Goal: Task Accomplishment & Management: Manage account settings

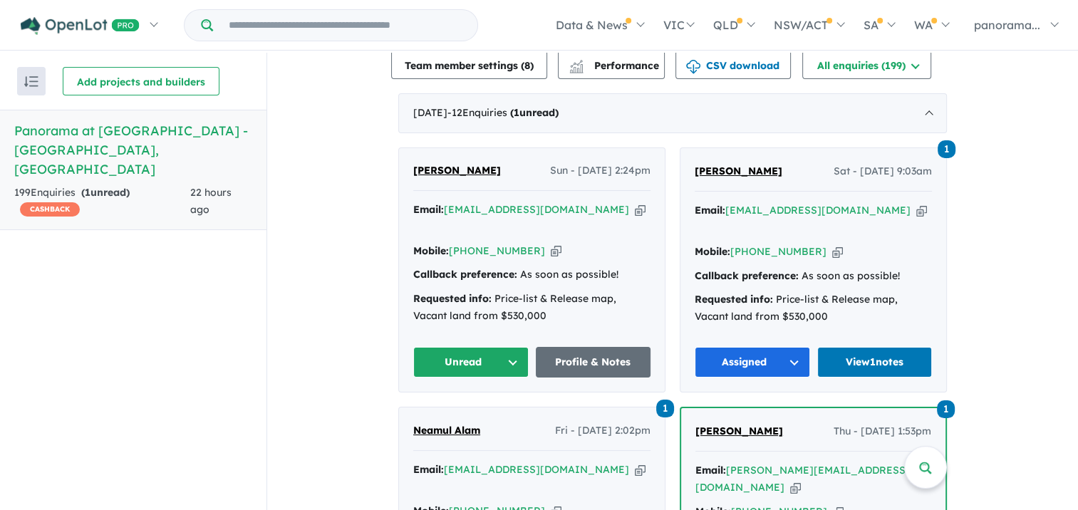
scroll to position [570, 0]
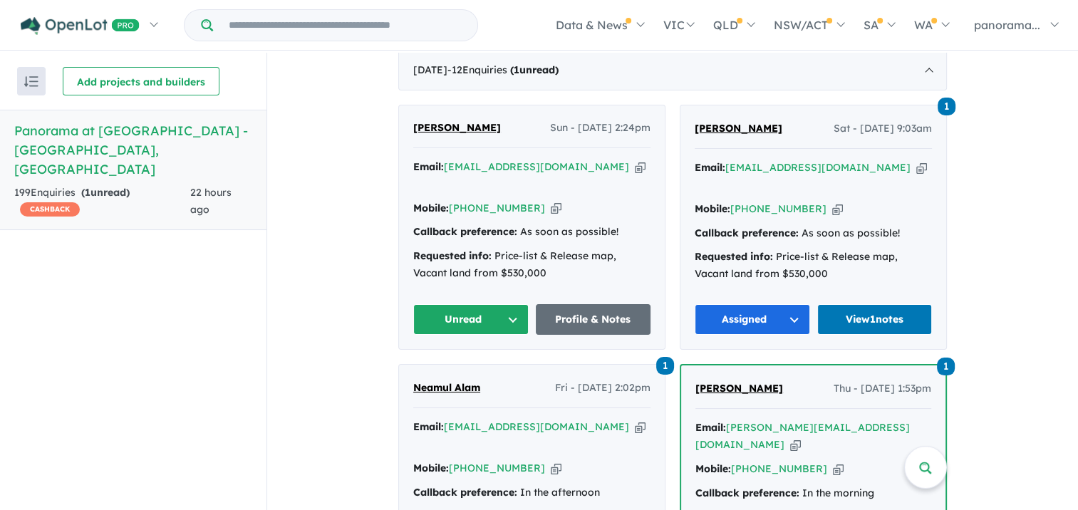
click at [488, 304] on button "Unread" at bounding box center [470, 319] width 115 height 31
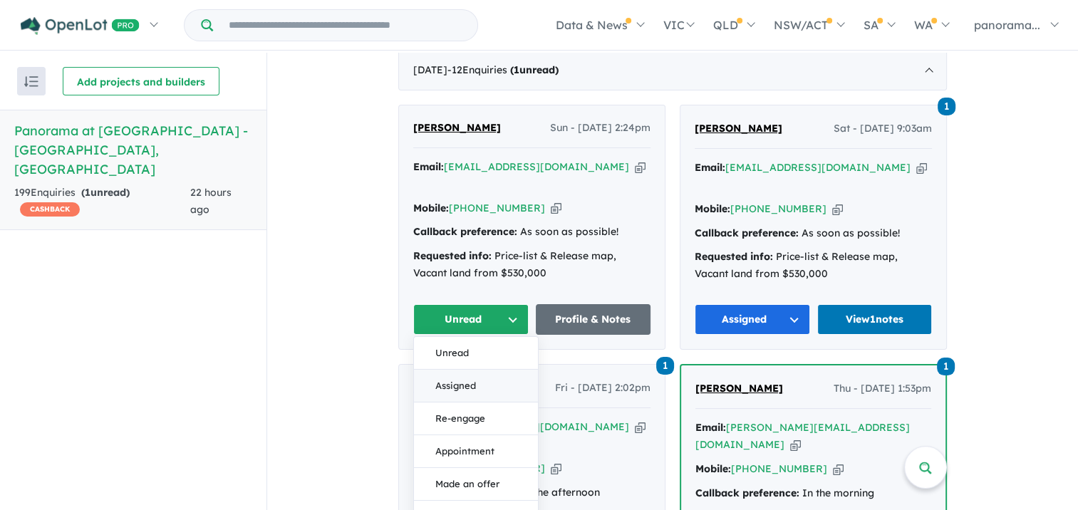
click at [483, 370] on button "Assigned" at bounding box center [476, 386] width 124 height 33
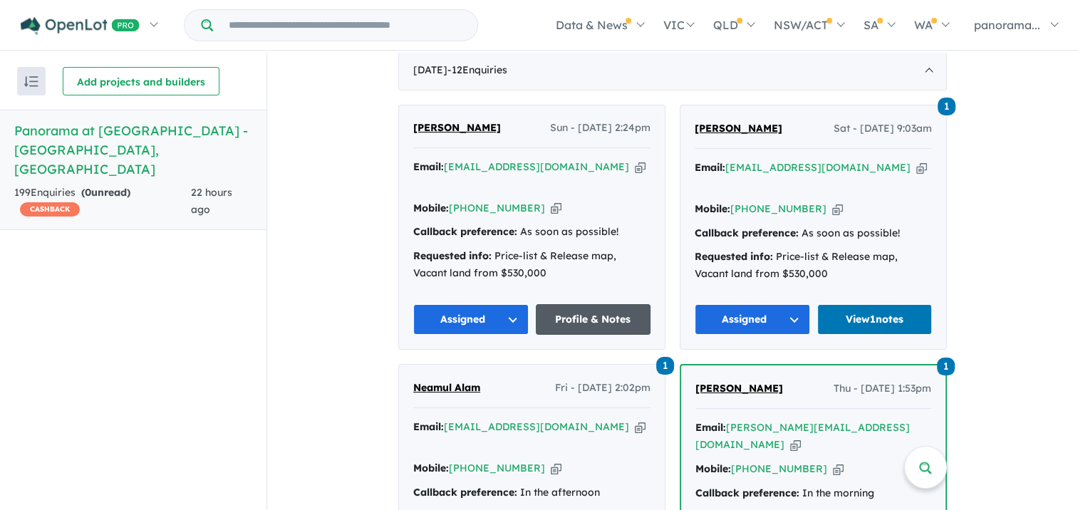
click at [579, 304] on link "Profile & Notes" at bounding box center [593, 319] width 115 height 31
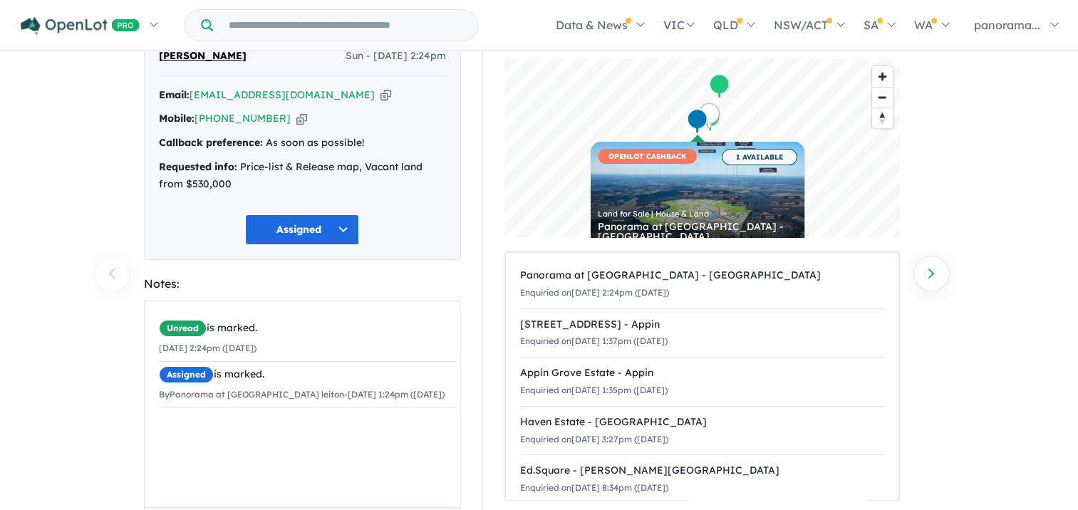
scroll to position [191, 0]
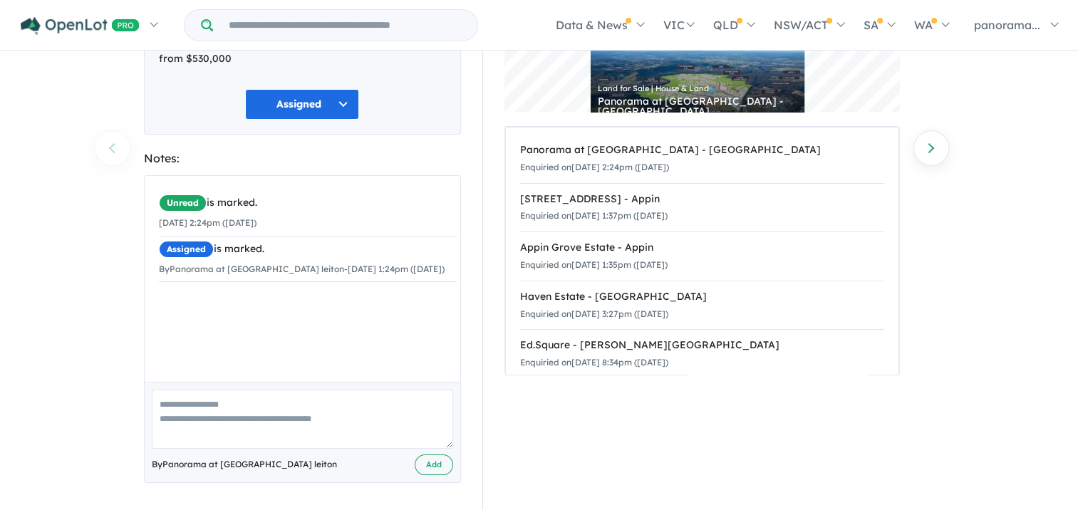
click at [171, 423] on textarea at bounding box center [303, 419] width 302 height 59
type textarea "**********"
click at [434, 458] on button "Add" at bounding box center [434, 465] width 38 height 21
